Goal: Task Accomplishment & Management: Use online tool/utility

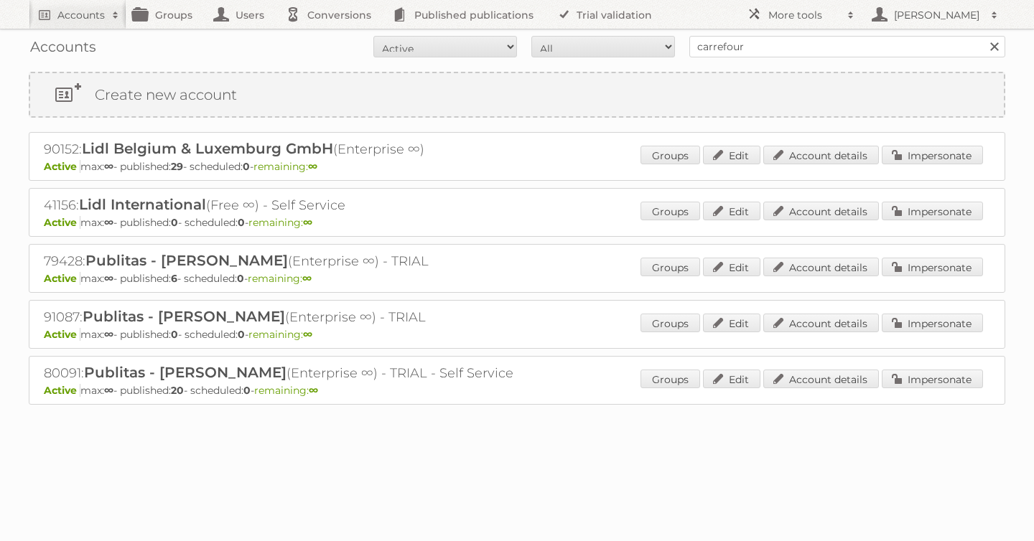
type input "carrefour"
click at [983, 36] on input "Search" at bounding box center [994, 47] width 22 height 22
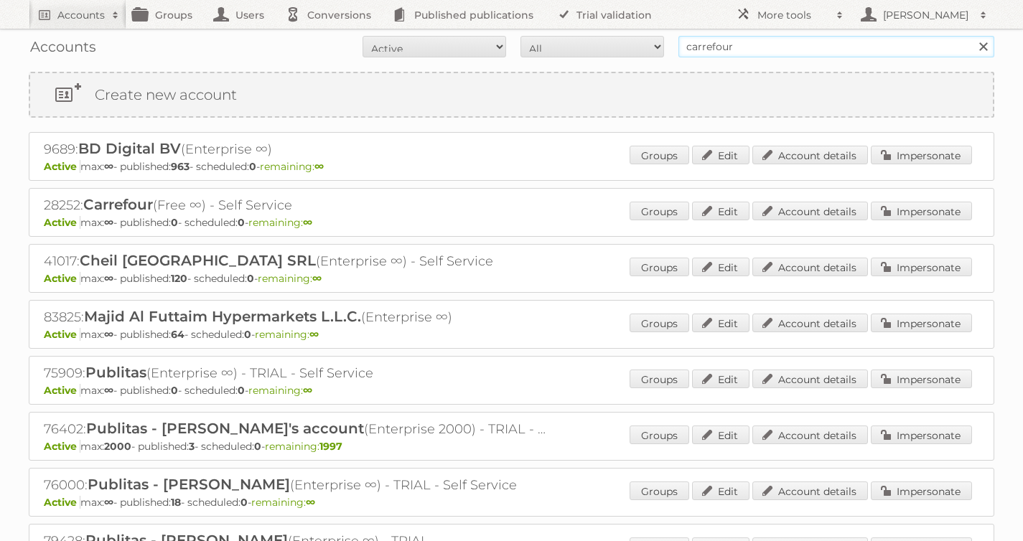
click at [783, 45] on input "carrefour" at bounding box center [836, 47] width 316 height 22
type input "carrefour [GEOGRAPHIC_DATA]"
click at [972, 36] on input "Search" at bounding box center [983, 47] width 22 height 22
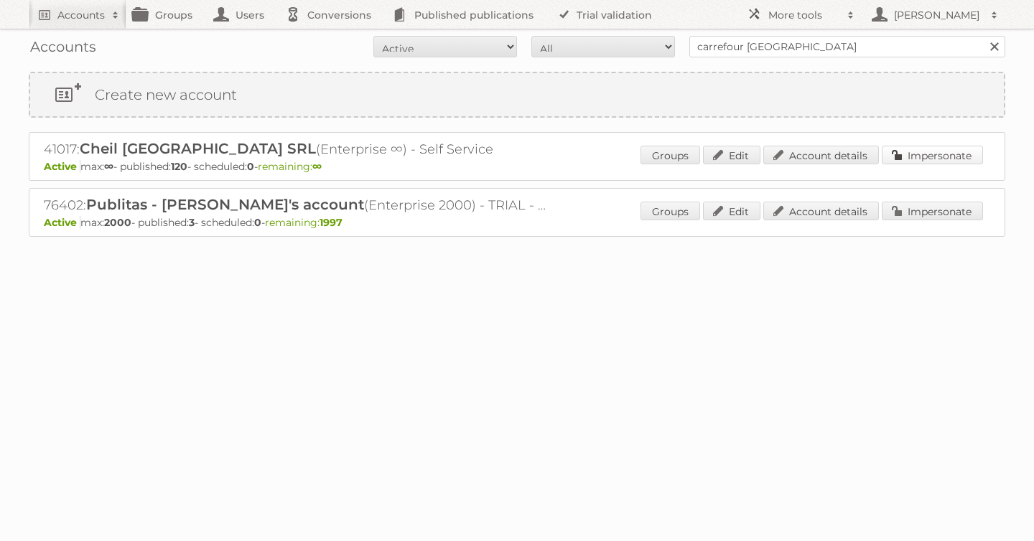
click at [925, 154] on link "Impersonate" at bounding box center [932, 155] width 101 height 19
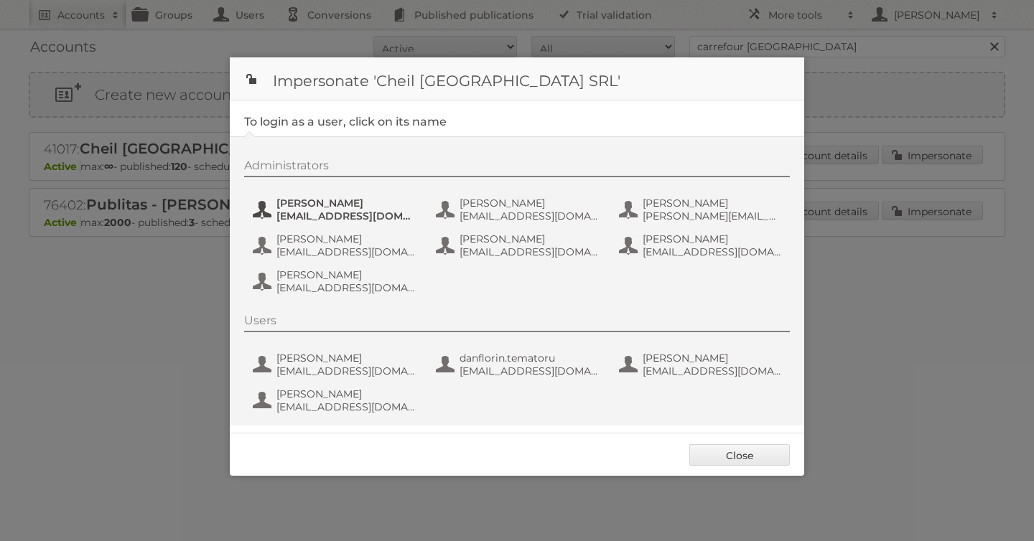
click at [356, 209] on span "Andrea Damian" at bounding box center [345, 203] width 139 height 13
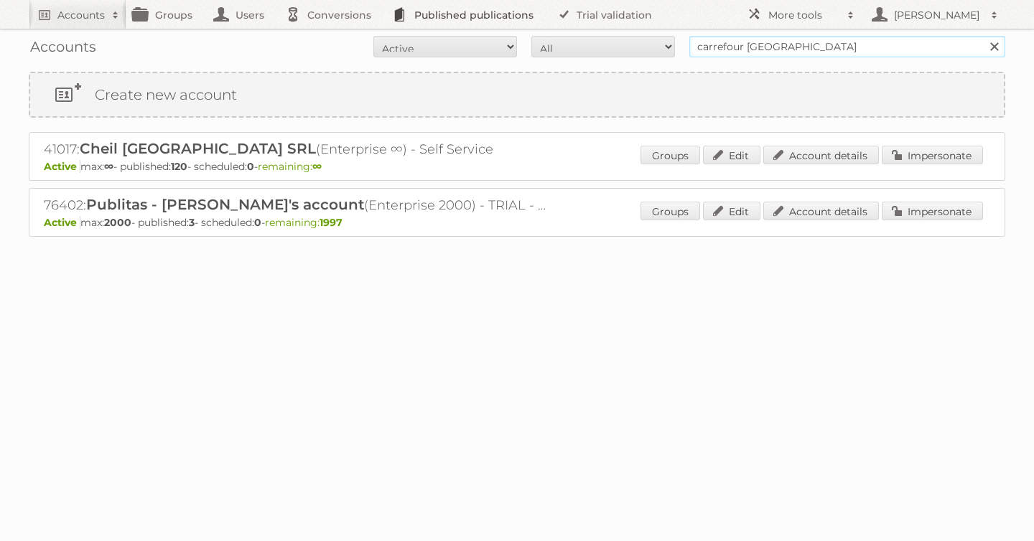
drag, startPoint x: 821, startPoint y: 44, endPoint x: 504, endPoint y: 27, distance: 317.0
click at [504, 27] on body "Accounts Search Advanced Search Create new account Groups Users Conversions Pub…" at bounding box center [517, 270] width 1034 height 541
type input "dm drogerie"
click at [983, 36] on input "Search" at bounding box center [994, 47] width 22 height 22
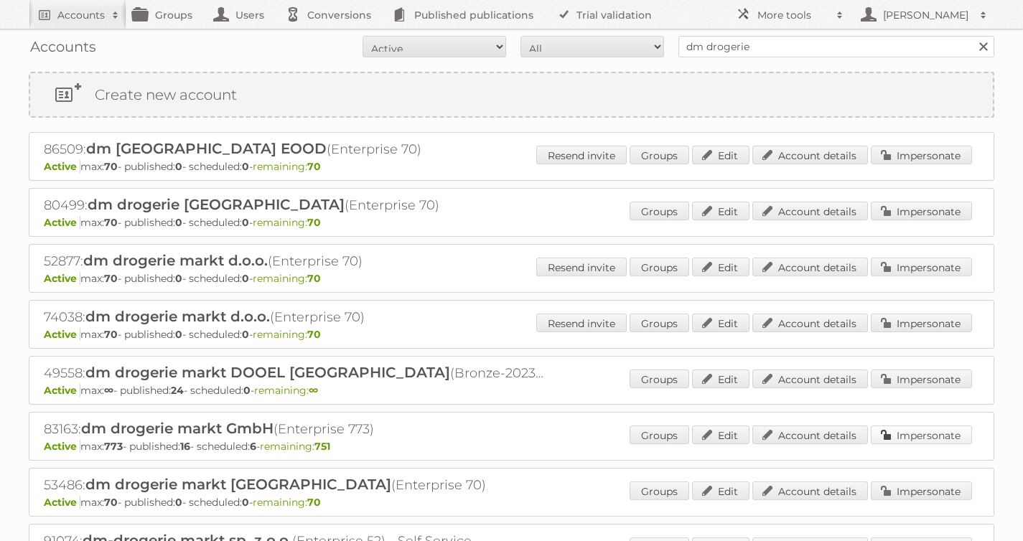
click at [903, 433] on link "Impersonate" at bounding box center [921, 435] width 101 height 19
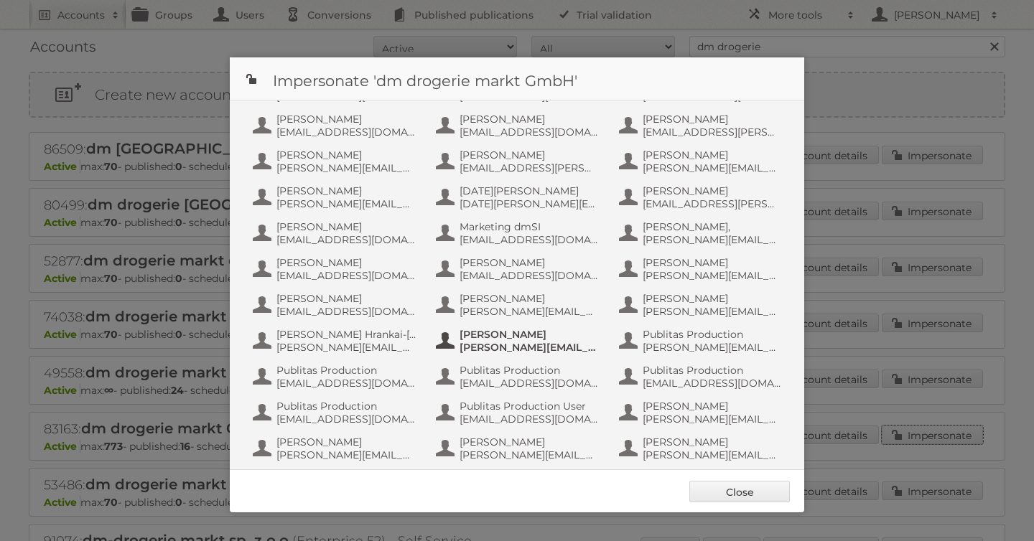
scroll to position [395, 0]
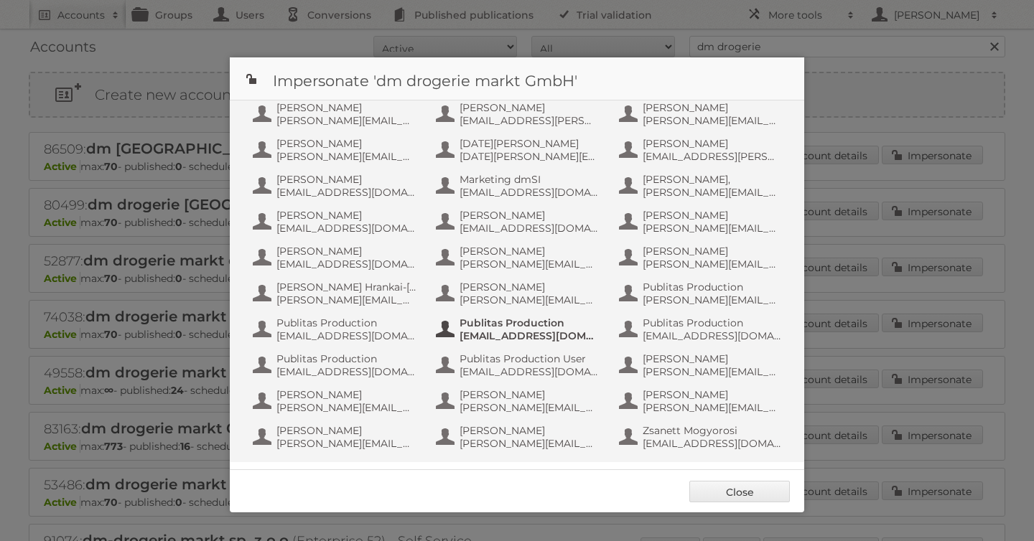
click at [503, 334] on span "fs+dmslovakia@publitas.com" at bounding box center [528, 336] width 139 height 13
